Goal: Communication & Community: Answer question/provide support

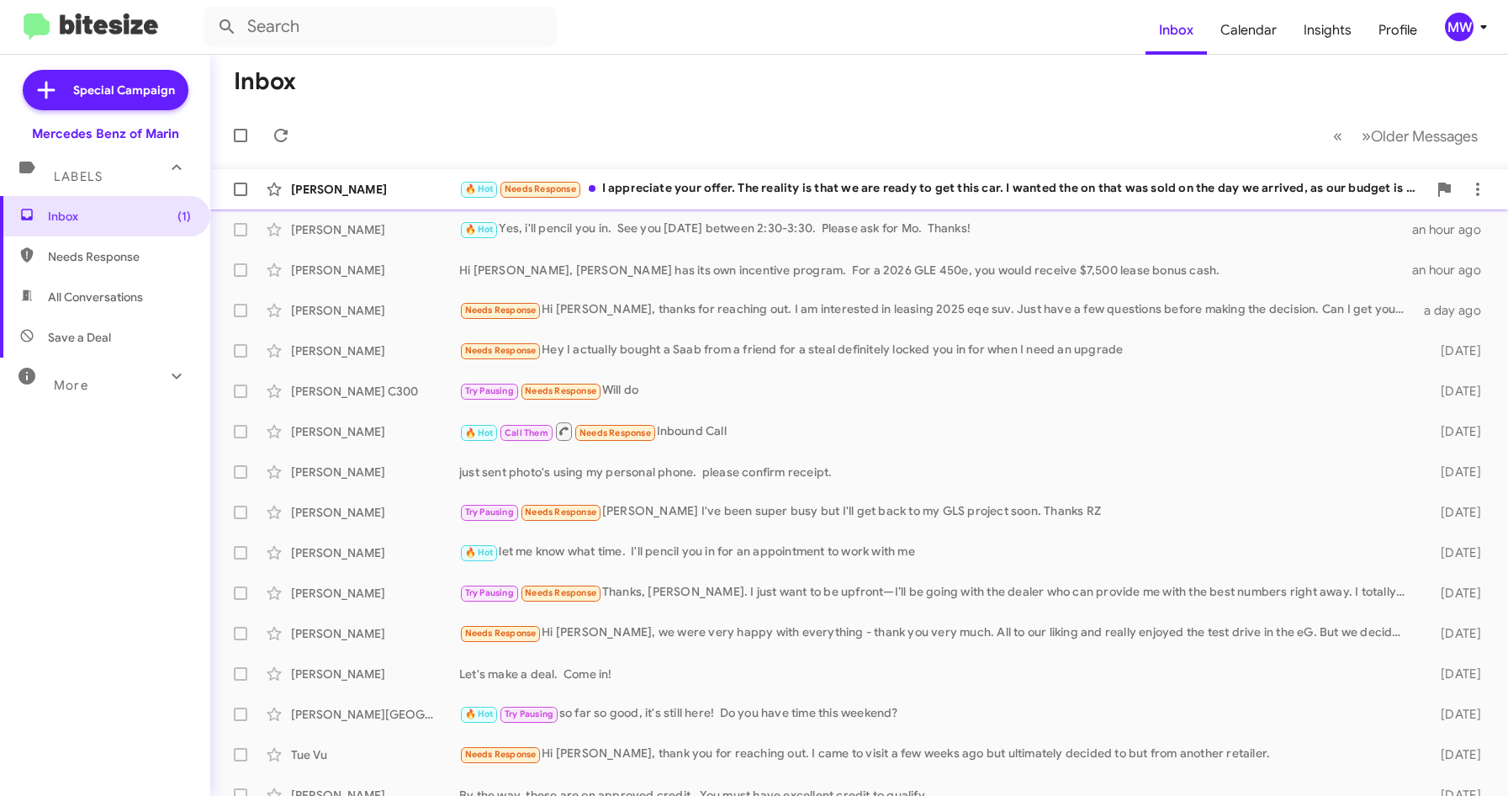
click at [841, 177] on div "[PERSON_NAME] 🔥 Hot Needs Response I appreciate your offer. The reality is that…" at bounding box center [859, 189] width 1271 height 34
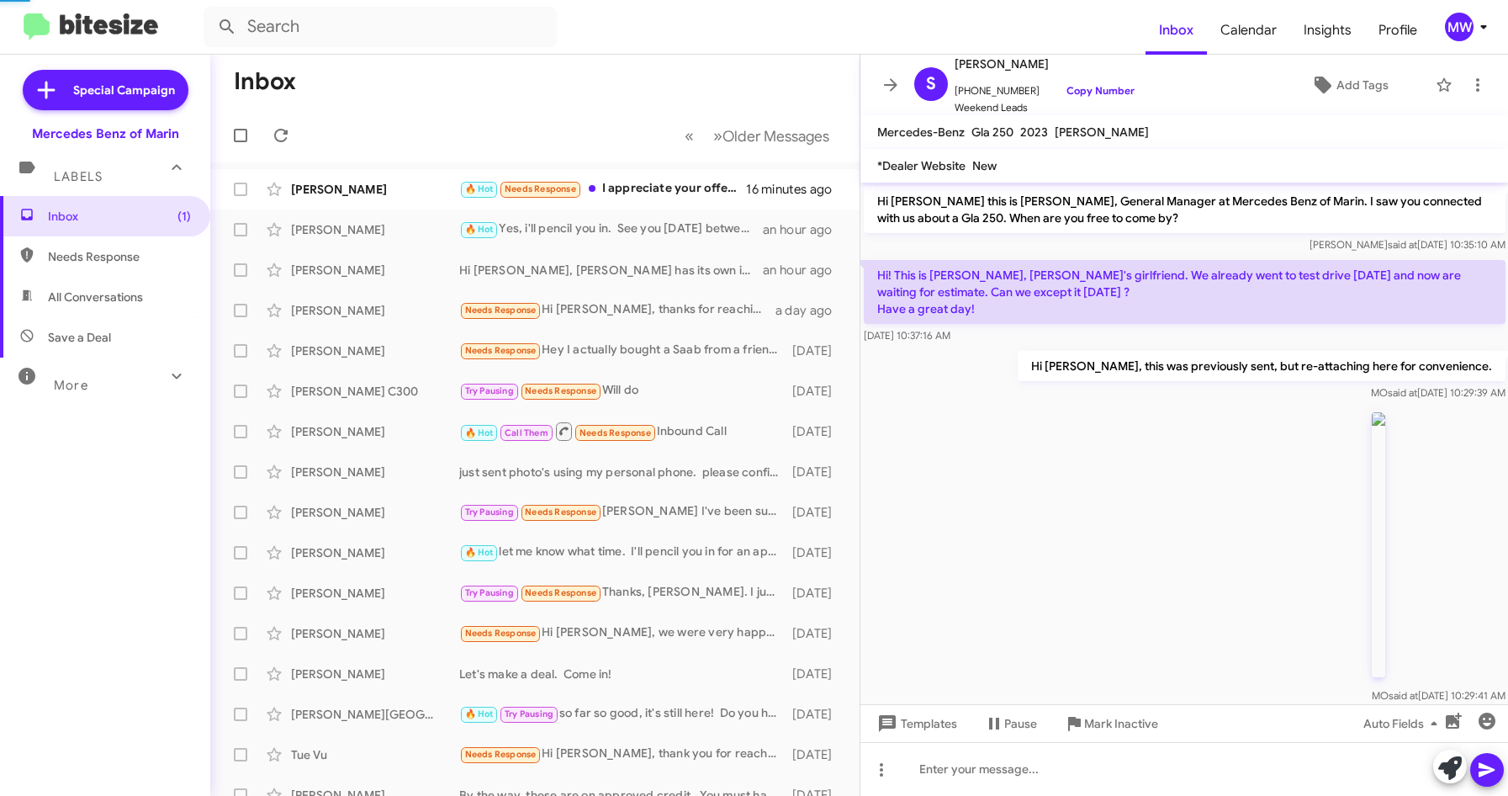
scroll to position [272, 0]
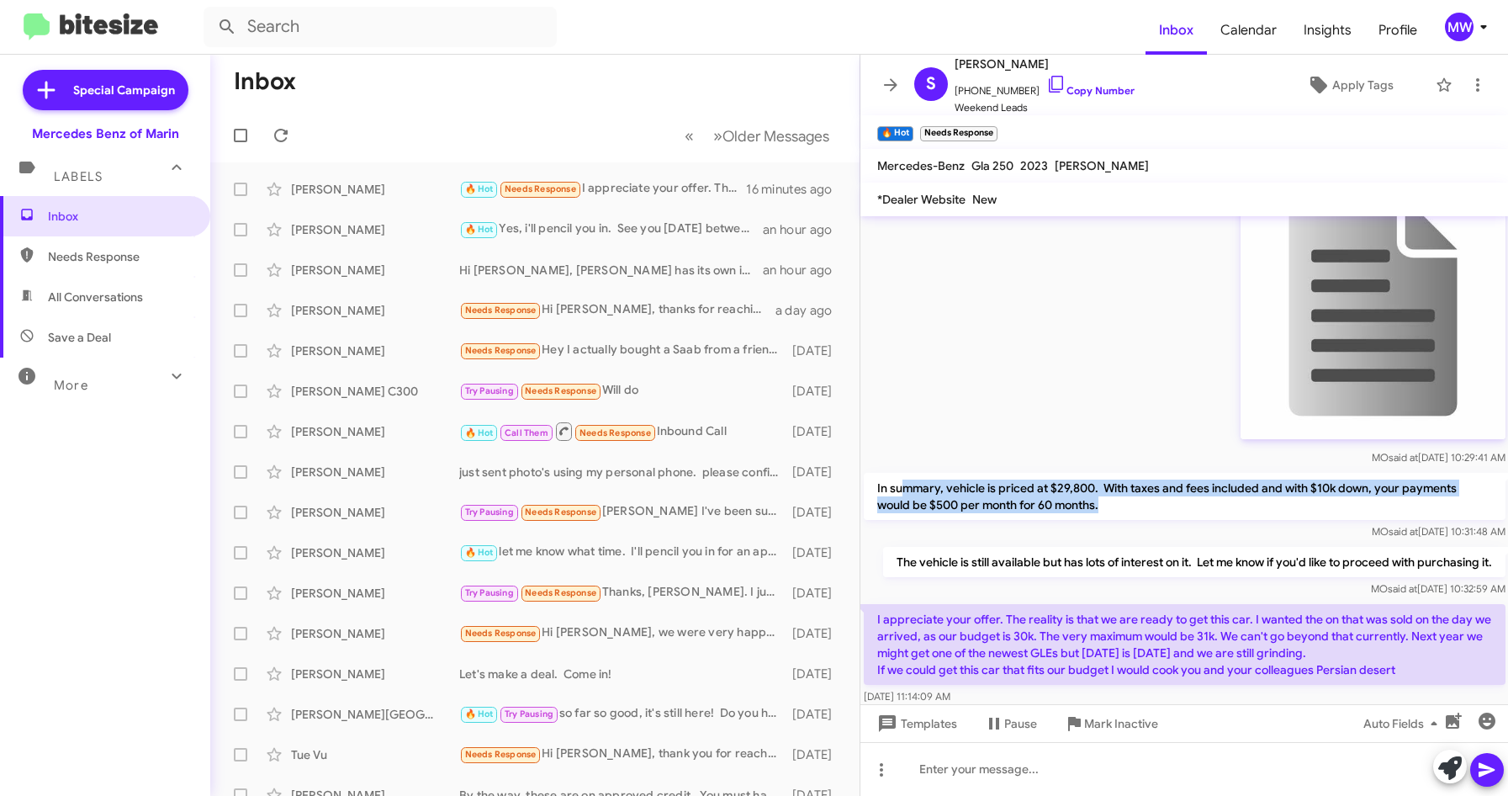
drag, startPoint x: 900, startPoint y: 489, endPoint x: 1130, endPoint y: 513, distance: 230.9
click at [1130, 513] on p "In summary, vehicle is priced at $29,800. With taxes and fees included and with…" at bounding box center [1185, 496] width 642 height 47
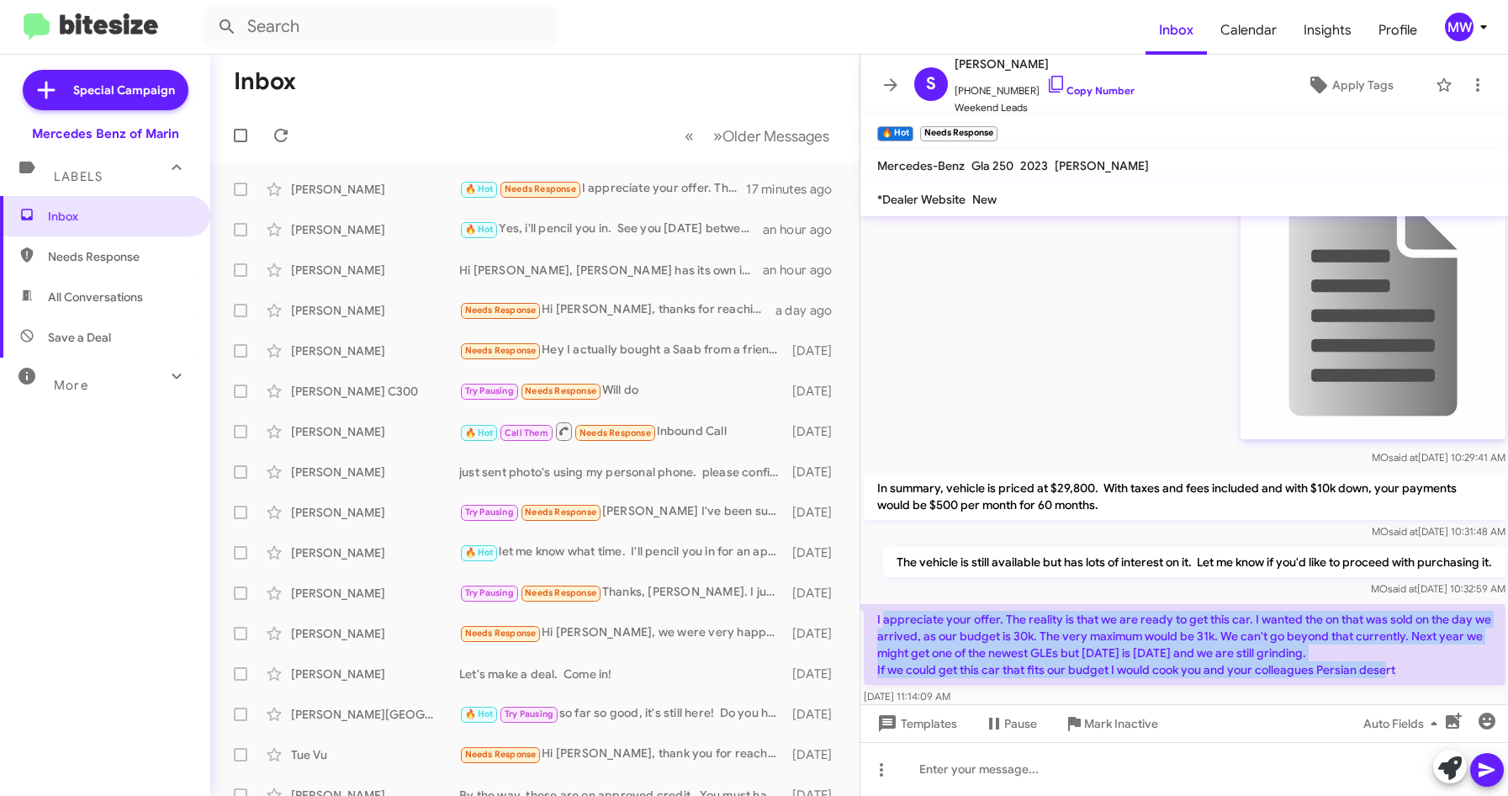
drag, startPoint x: 884, startPoint y: 627, endPoint x: 1421, endPoint y: 666, distance: 538.1
click at [1421, 666] on p "I appreciate your offer. The reality is that we are ready to get this car. I wa…" at bounding box center [1185, 644] width 642 height 81
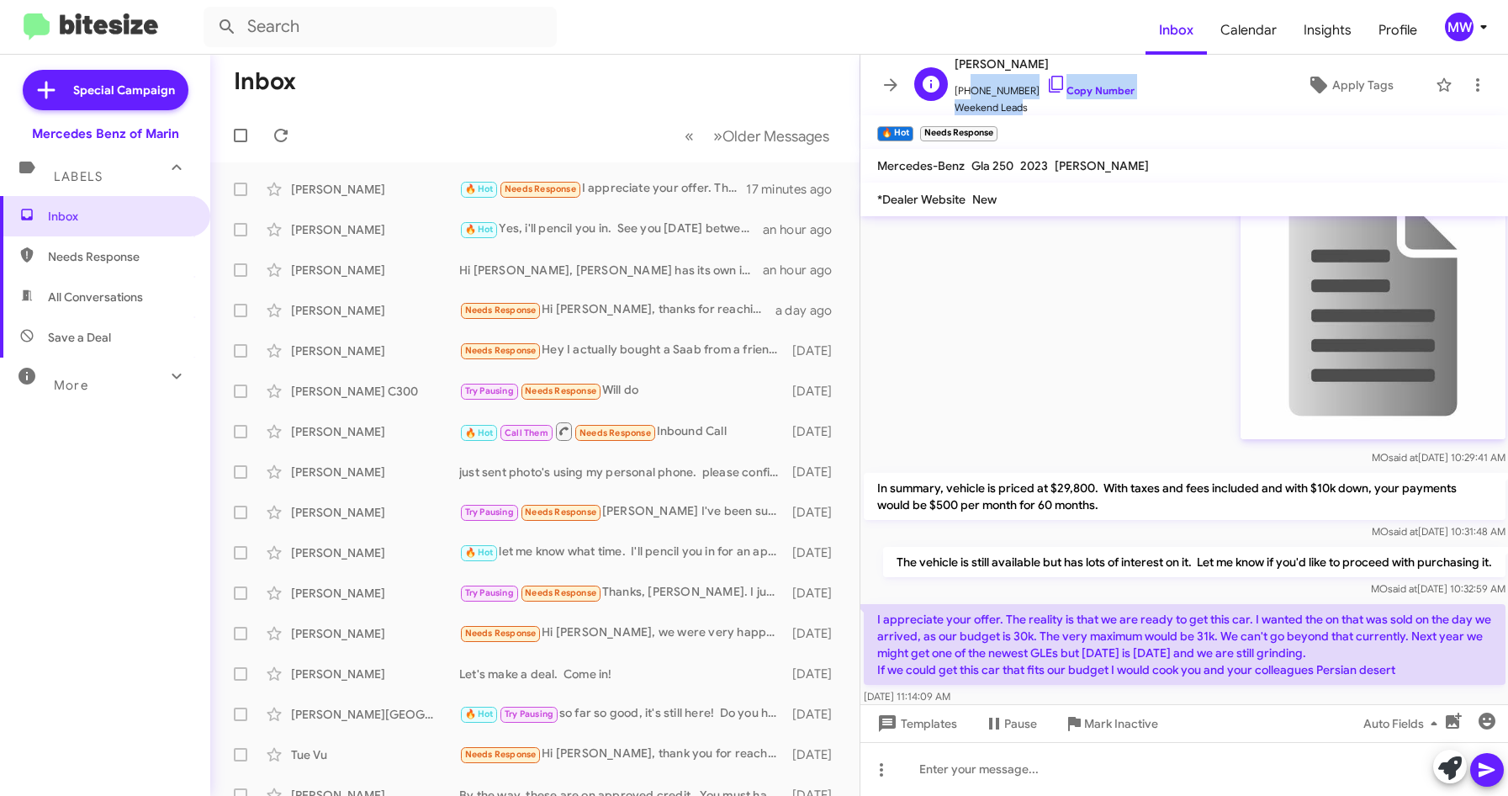
scroll to position [1, 0]
drag, startPoint x: 967, startPoint y: 93, endPoint x: 1018, endPoint y: 93, distance: 51.3
click at [1018, 93] on span "+14158555558 Copy Number" at bounding box center [1045, 85] width 180 height 25
copy span "4158555558"
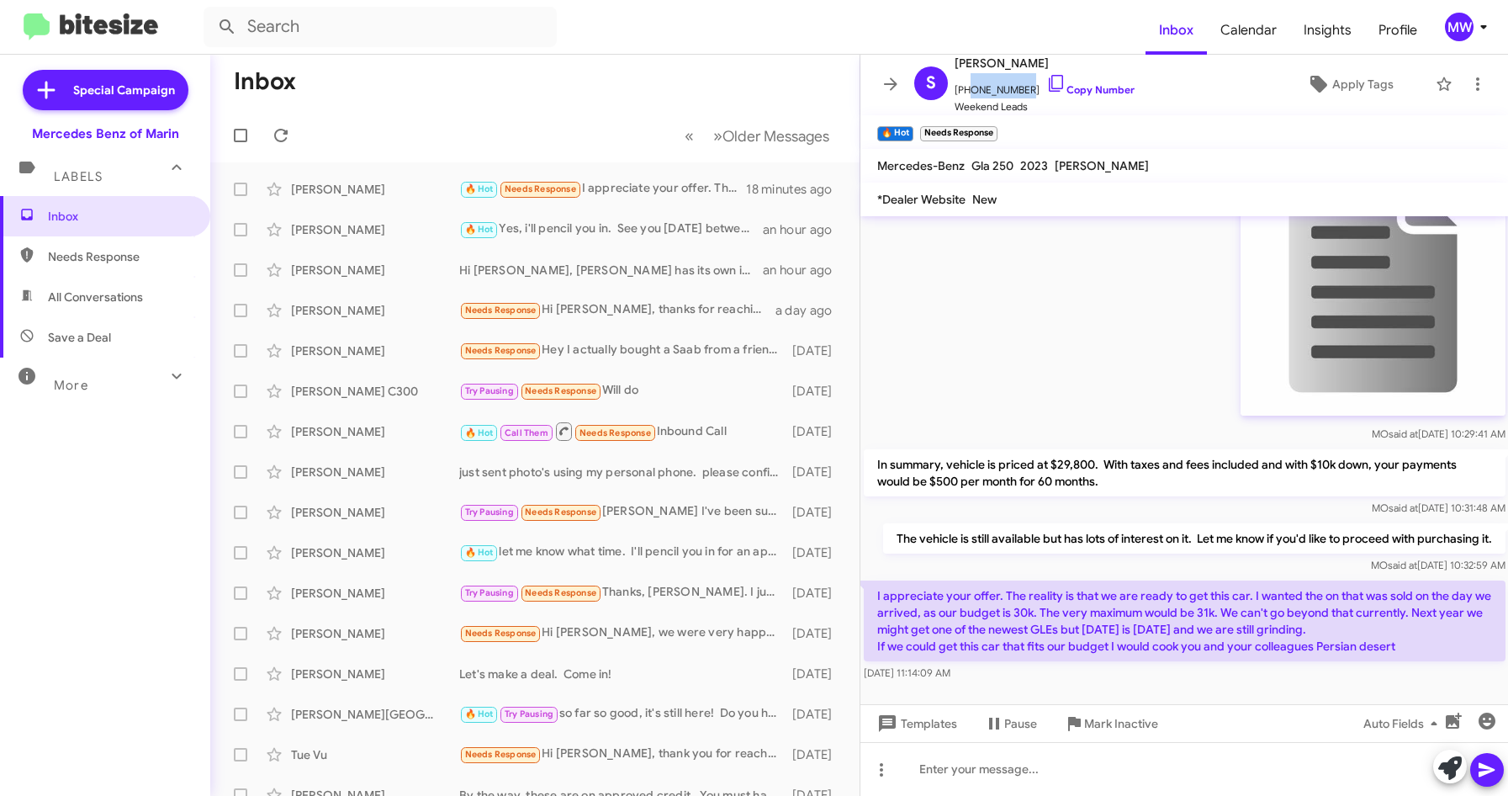
scroll to position [305, 0]
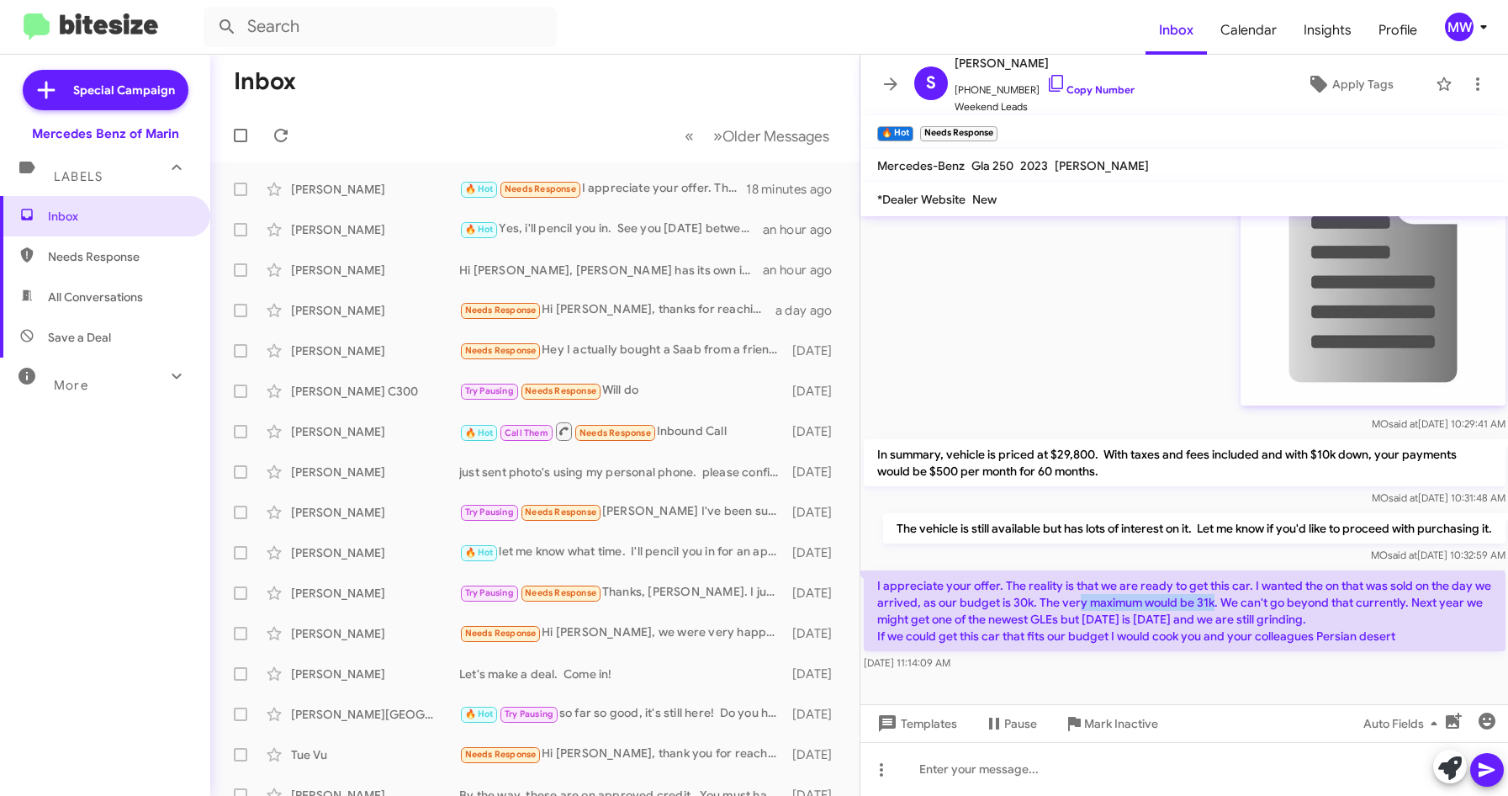
drag, startPoint x: 1096, startPoint y: 605, endPoint x: 1234, endPoint y: 600, distance: 138.0
click at [1234, 600] on p "I appreciate your offer. The reality is that we are ready to get this car. I wa…" at bounding box center [1185, 610] width 642 height 81
click at [1209, 664] on div "Sep 23, 2025, 11:14:09 AM" at bounding box center [1185, 662] width 642 height 17
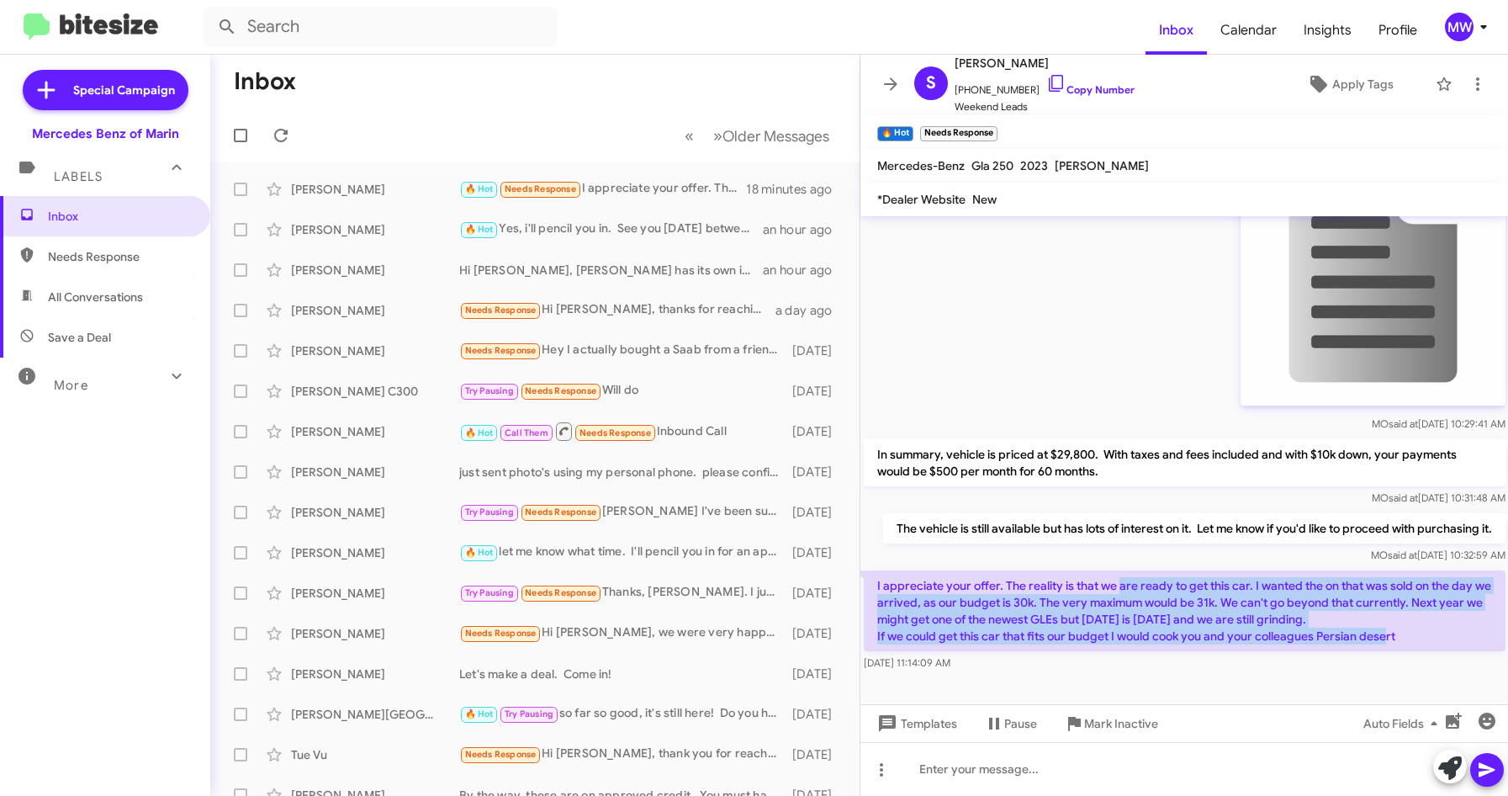
drag, startPoint x: 1125, startPoint y: 587, endPoint x: 1404, endPoint y: 628, distance: 282.3
click at [1404, 628] on p "I appreciate your offer. The reality is that we are ready to get this car. I wa…" at bounding box center [1185, 610] width 642 height 81
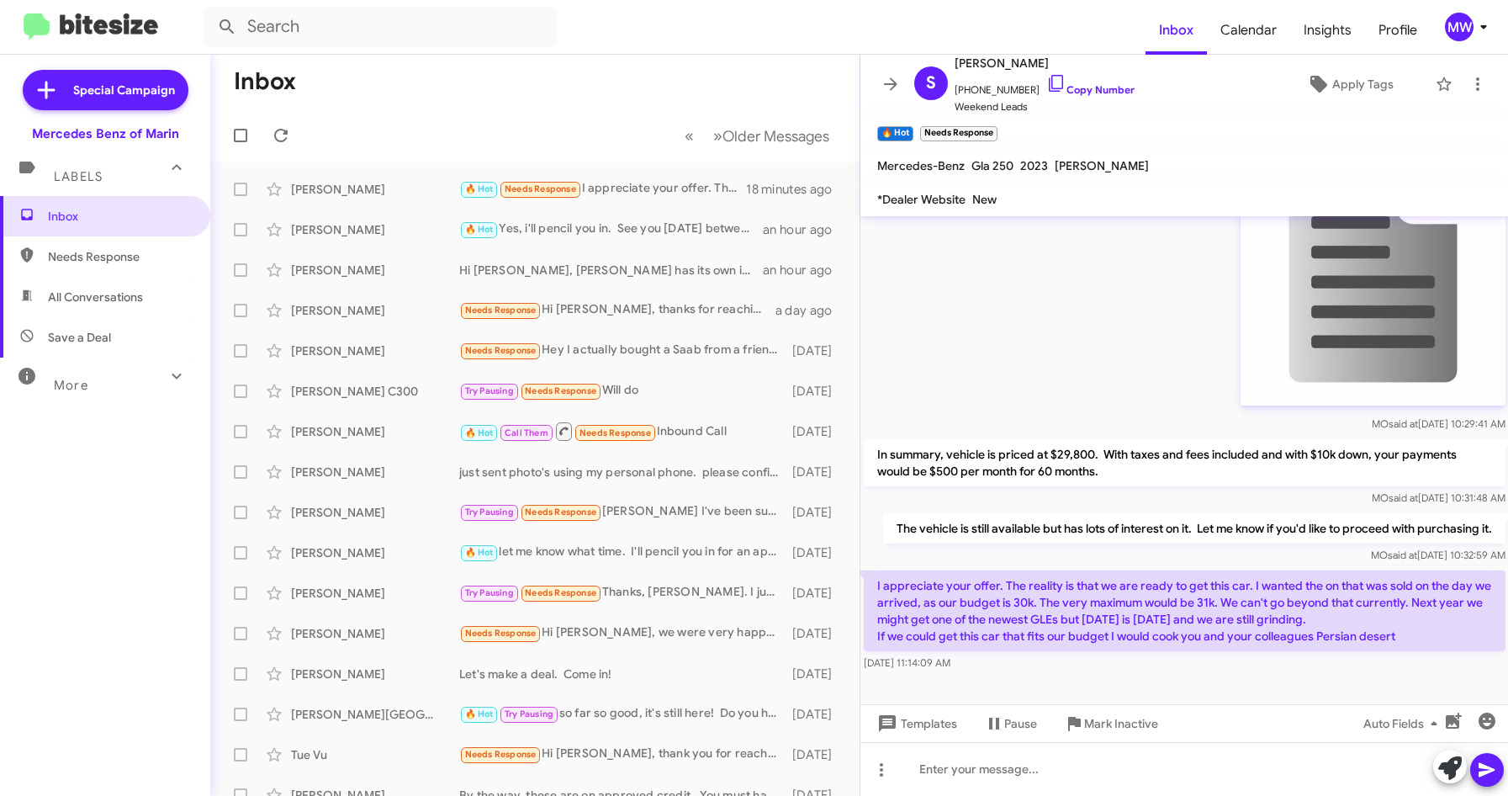
click at [1242, 675] on div at bounding box center [1185, 689] width 649 height 29
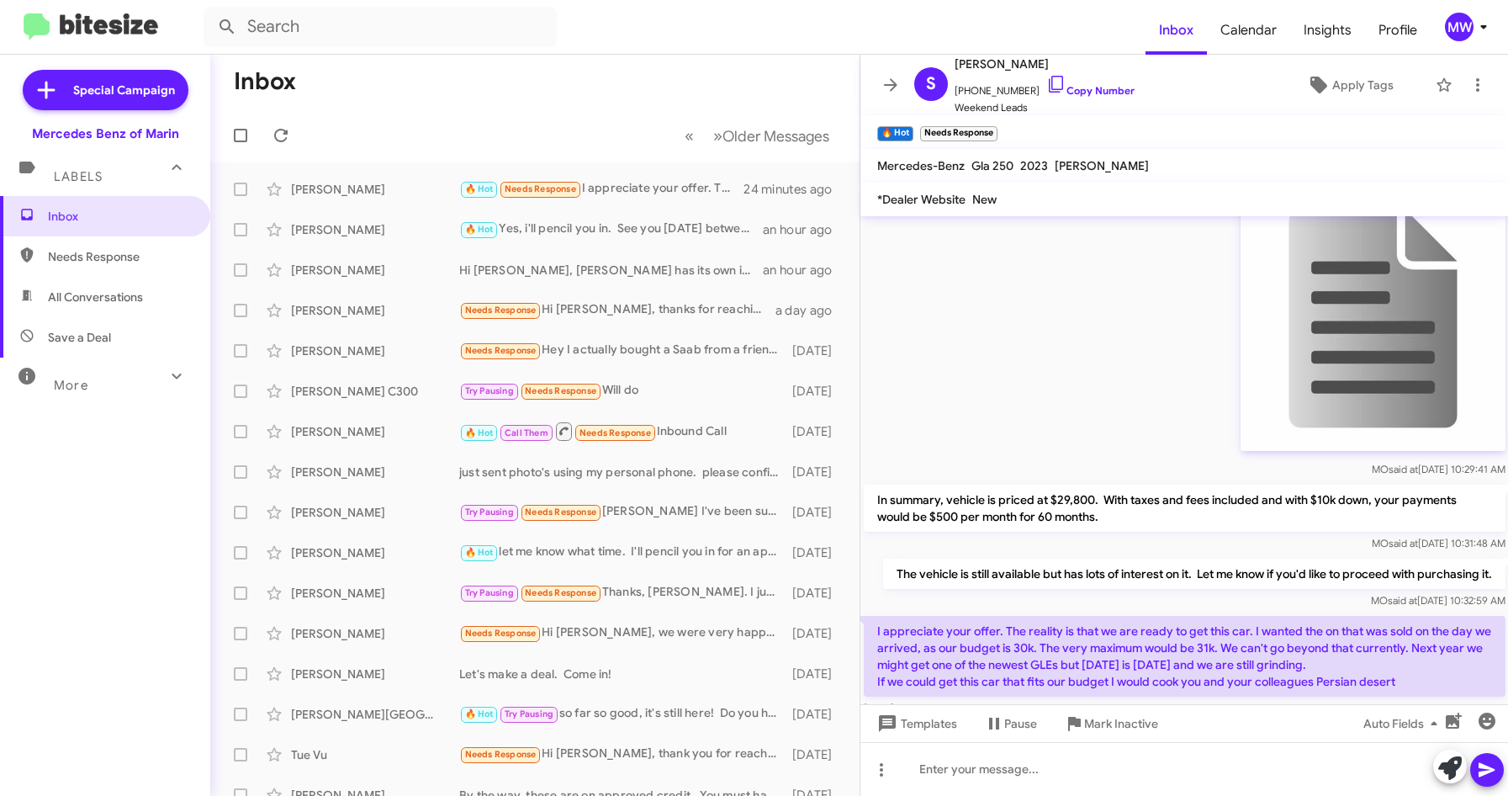
scroll to position [305, 0]
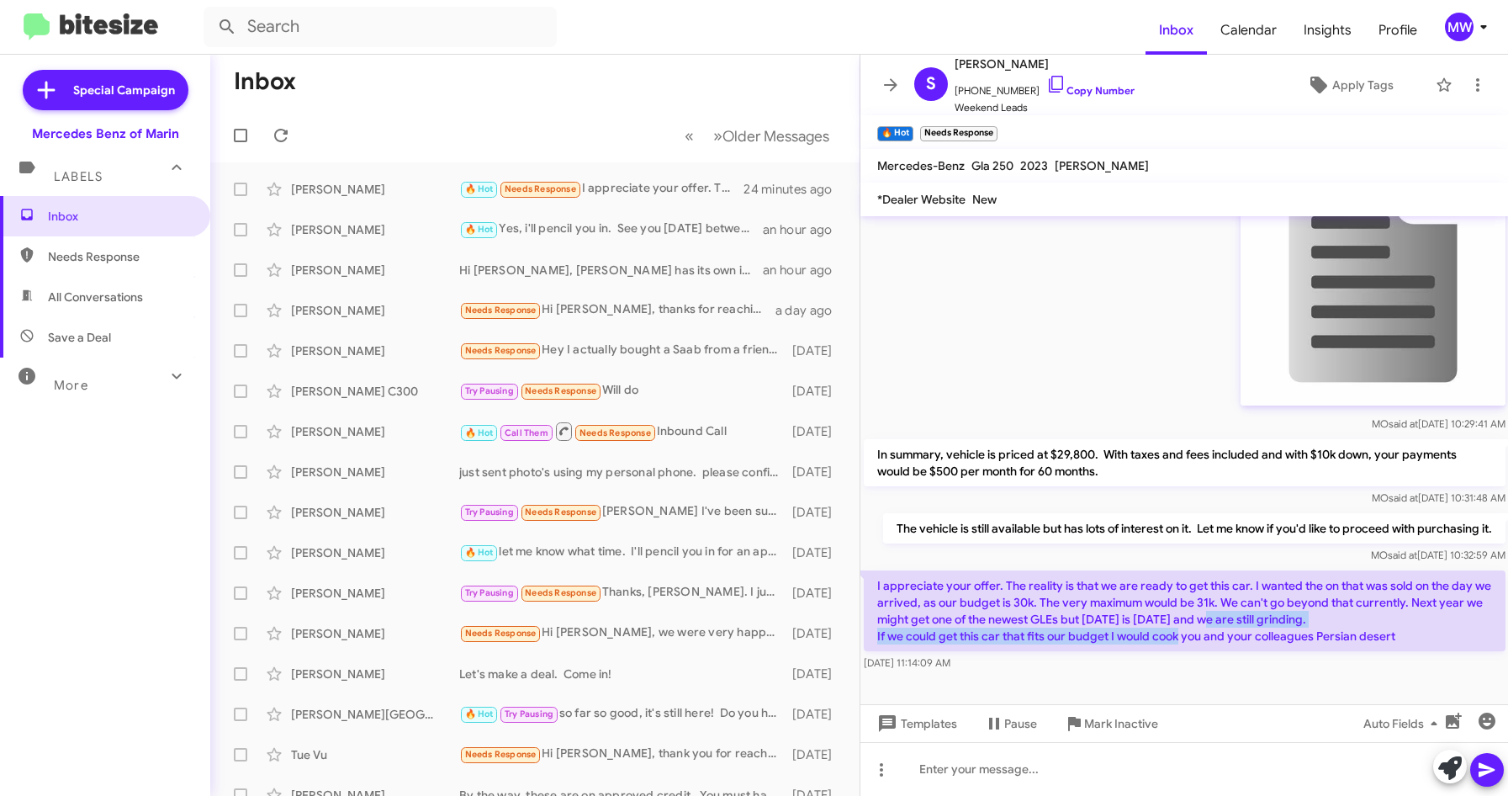
drag, startPoint x: 1190, startPoint y: 628, endPoint x: 1256, endPoint y: 627, distance: 65.6
click at [1256, 627] on p "I appreciate your offer. The reality is that we are ready to get this car. I wa…" at bounding box center [1185, 610] width 642 height 81
click at [1030, 591] on p "I appreciate your offer. The reality is that we are ready to get this car. I wa…" at bounding box center [1185, 610] width 642 height 81
drag, startPoint x: 945, startPoint y: 638, endPoint x: 1404, endPoint y: 637, distance: 459.3
click at [1404, 637] on p "I appreciate your offer. The reality is that we are ready to get this car. I wa…" at bounding box center [1185, 610] width 642 height 81
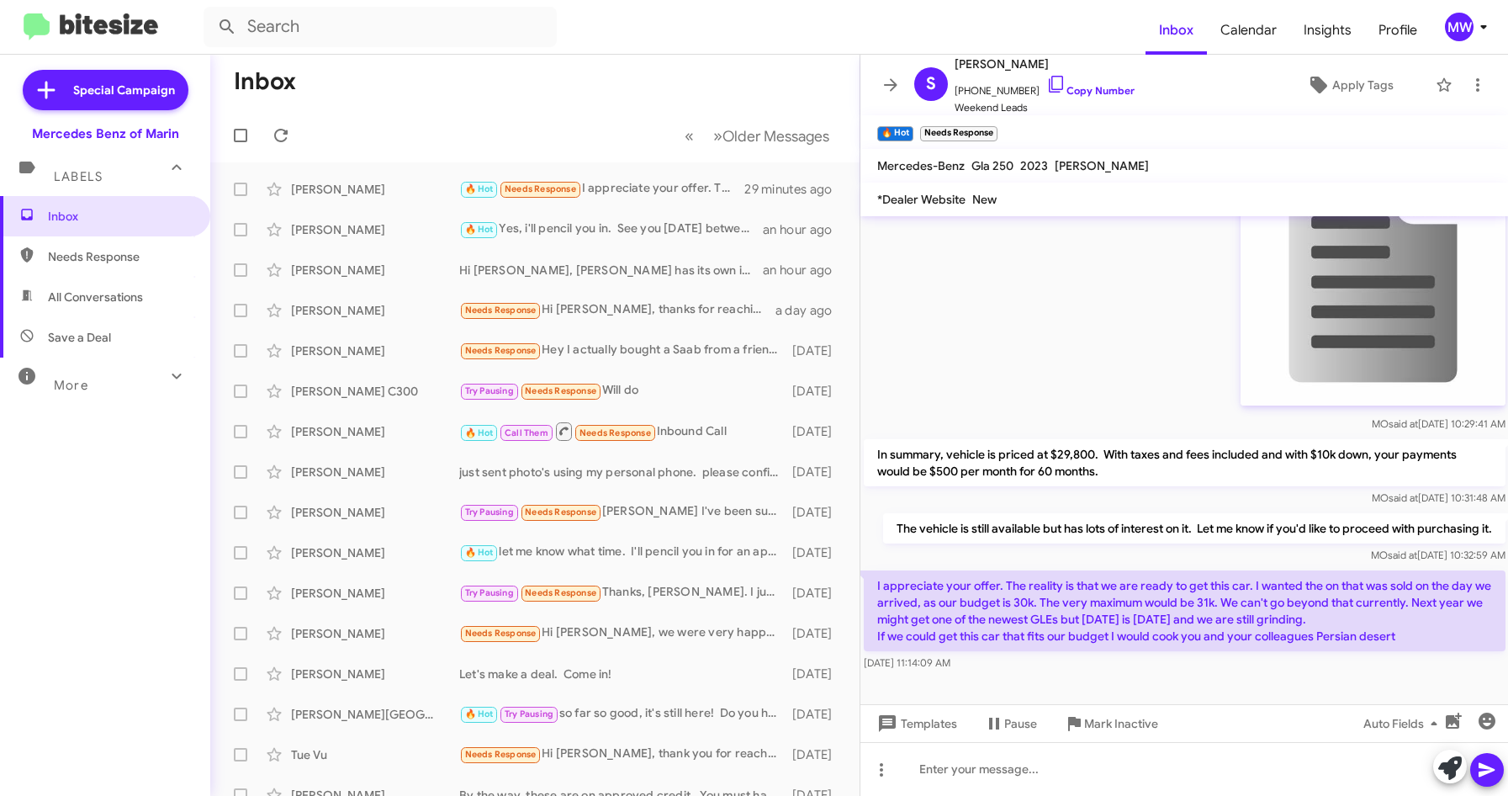
click at [1115, 621] on p "I appreciate your offer. The reality is that we are ready to get this car. I wa…" at bounding box center [1185, 610] width 642 height 81
drag, startPoint x: 1086, startPoint y: 605, endPoint x: 1236, endPoint y: 602, distance: 149.8
click at [1236, 602] on p "I appreciate your offer. The reality is that we are ready to get this car. I wa…" at bounding box center [1185, 610] width 642 height 81
